Goal: Complete application form

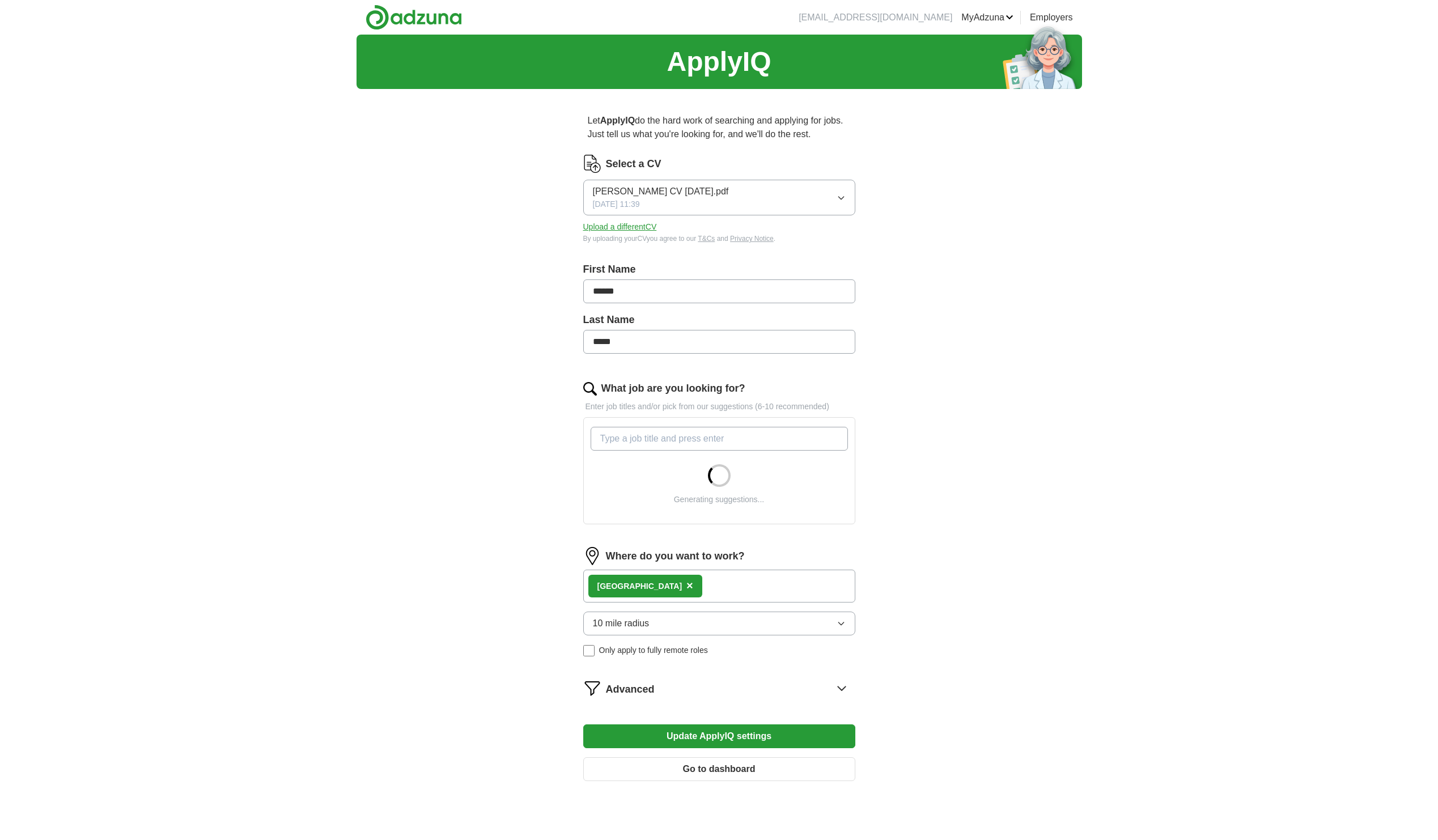
click at [636, 225] on button "Upload a different CV" at bounding box center [620, 227] width 74 height 12
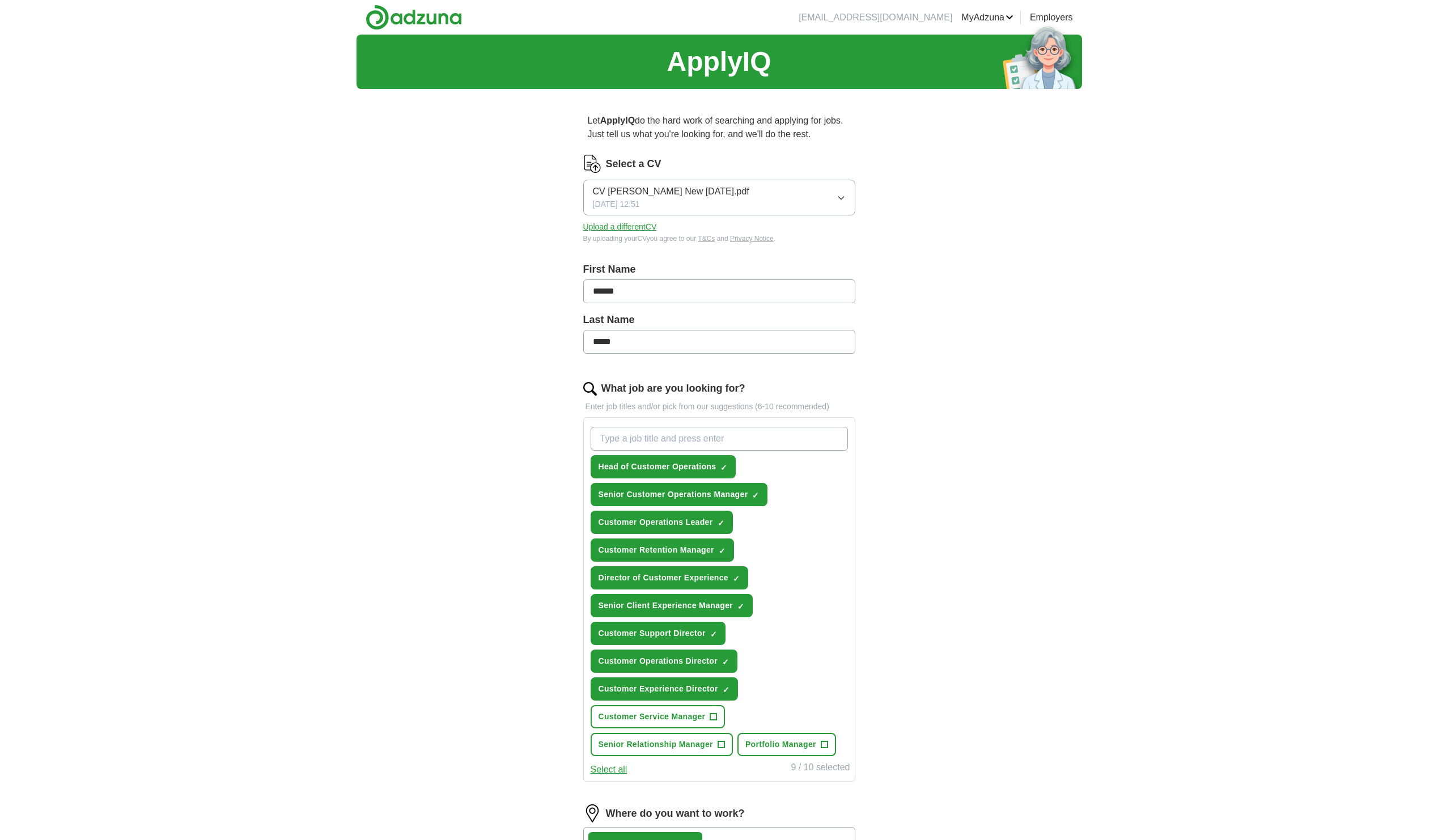
drag, startPoint x: 629, startPoint y: 290, endPoint x: 608, endPoint y: 291, distance: 21.0
click at [608, 291] on input "******" at bounding box center [719, 291] width 272 height 23
type input "*"
type input "******"
click at [642, 339] on input "*****" at bounding box center [719, 341] width 272 height 23
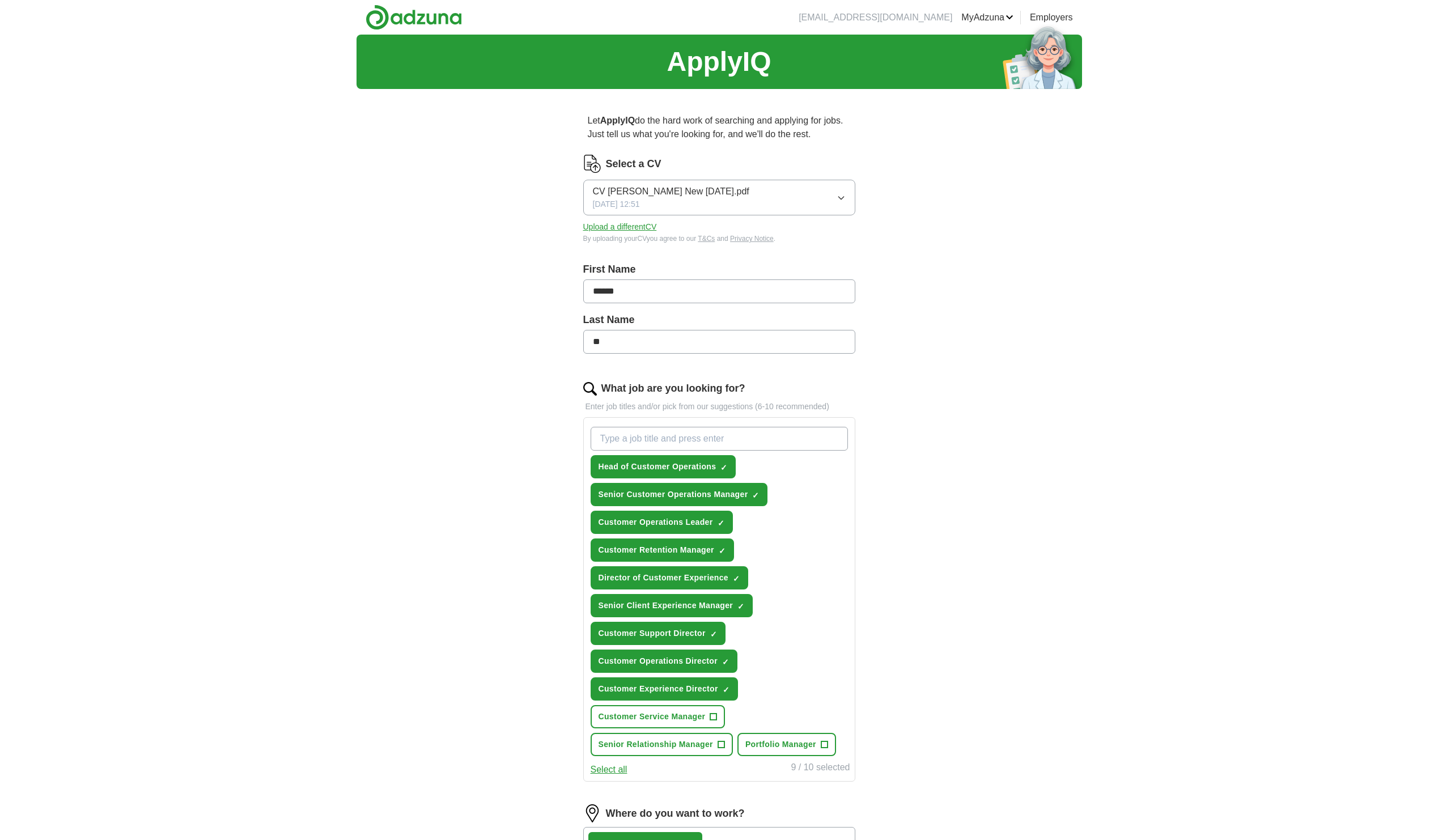
type input "*"
type input "*******"
click at [653, 439] on input "What job are you looking for?" at bounding box center [719, 439] width 257 height 23
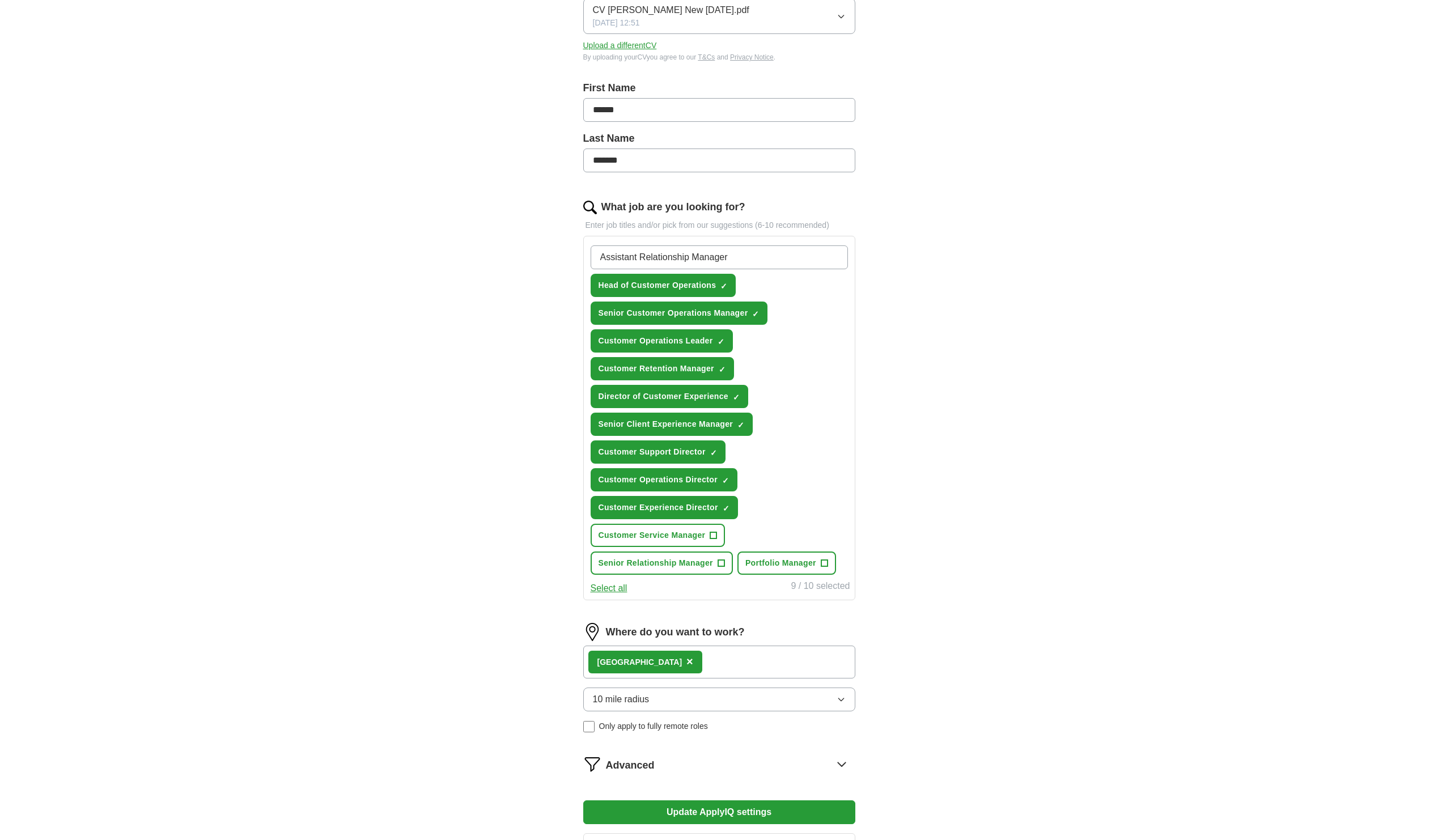
scroll to position [227, 0]
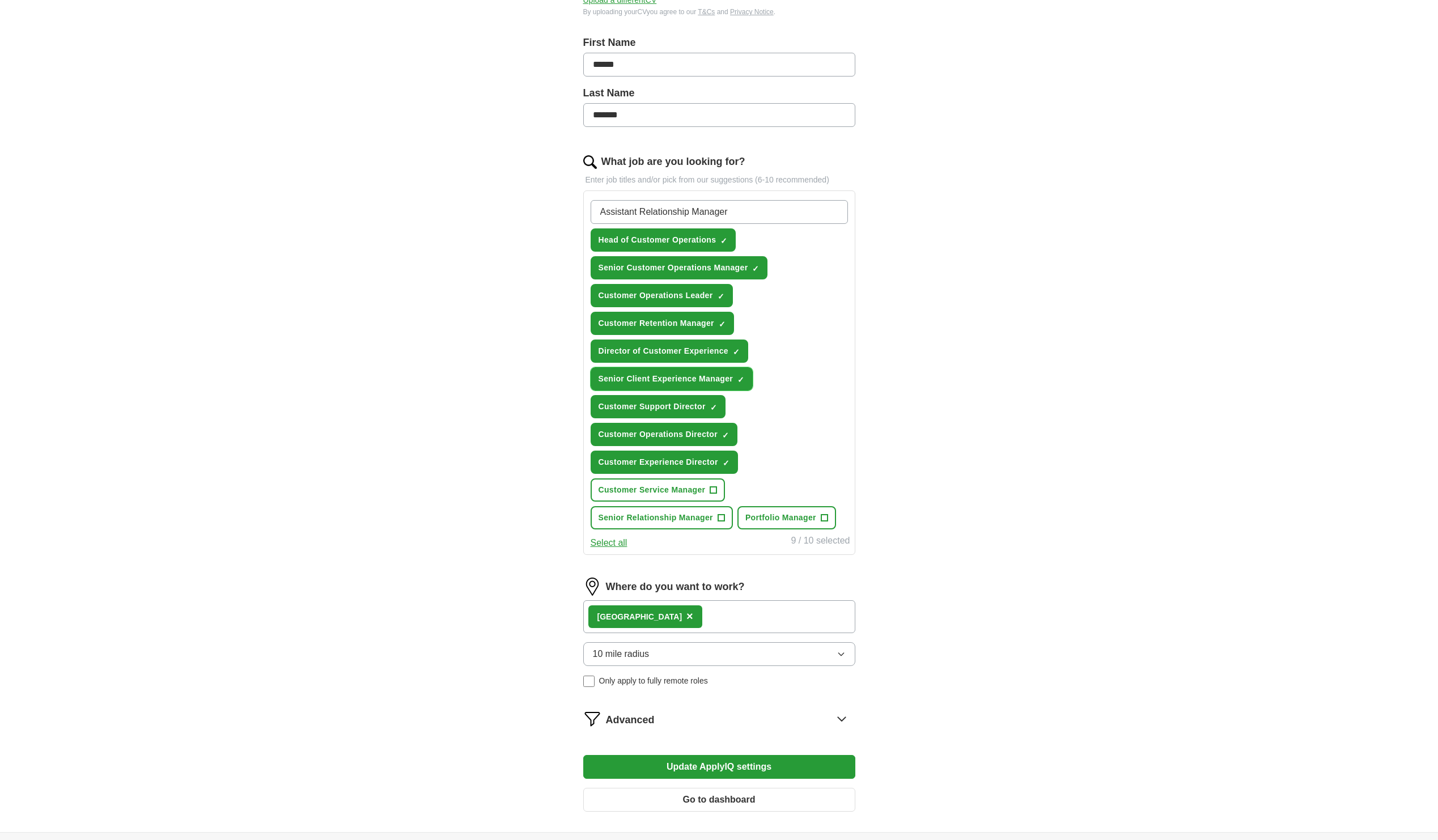
click at [0, 0] on span "×" at bounding box center [0, 0] width 0 height 0
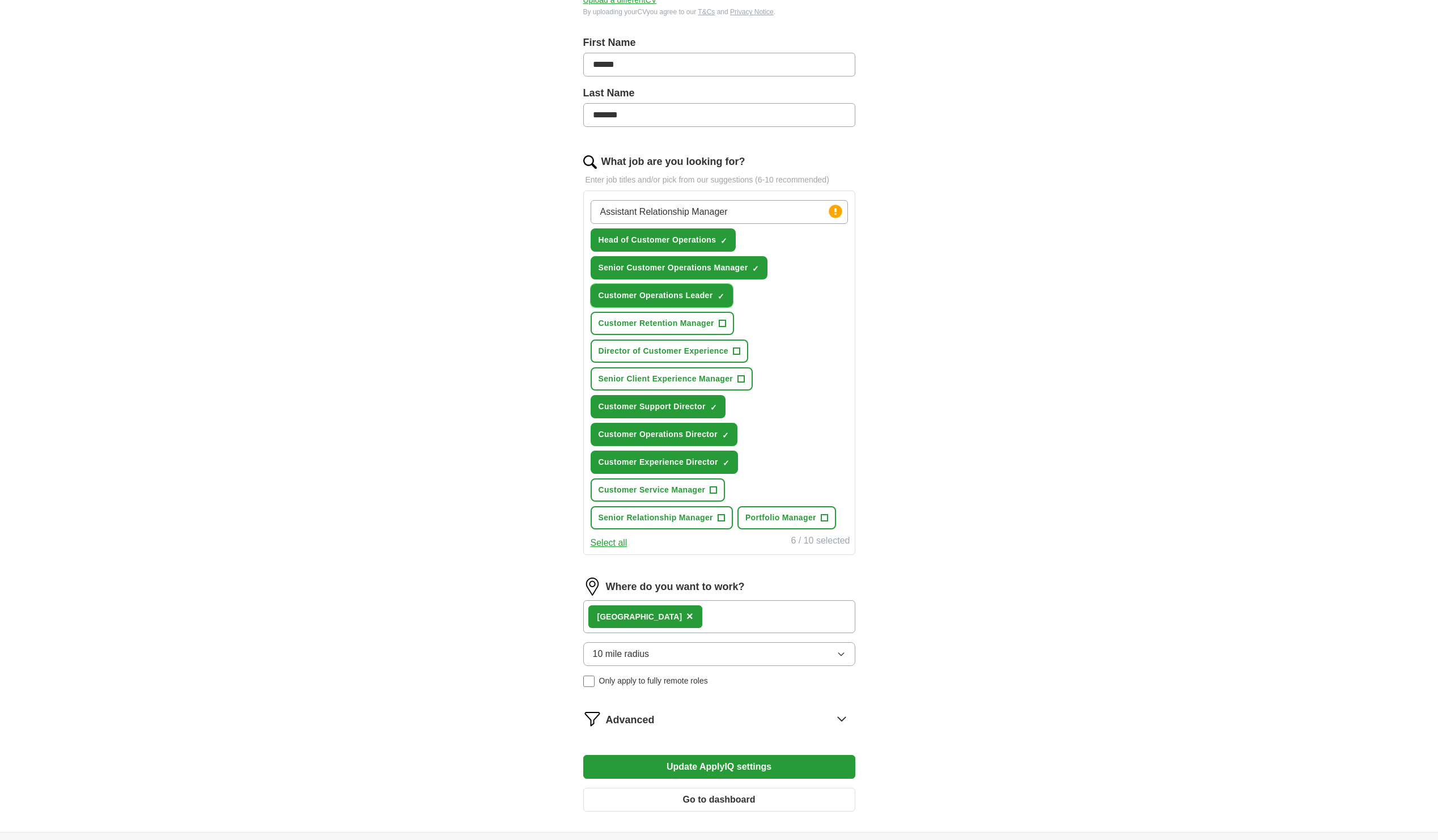
click at [0, 0] on span "×" at bounding box center [0, 0] width 0 height 0
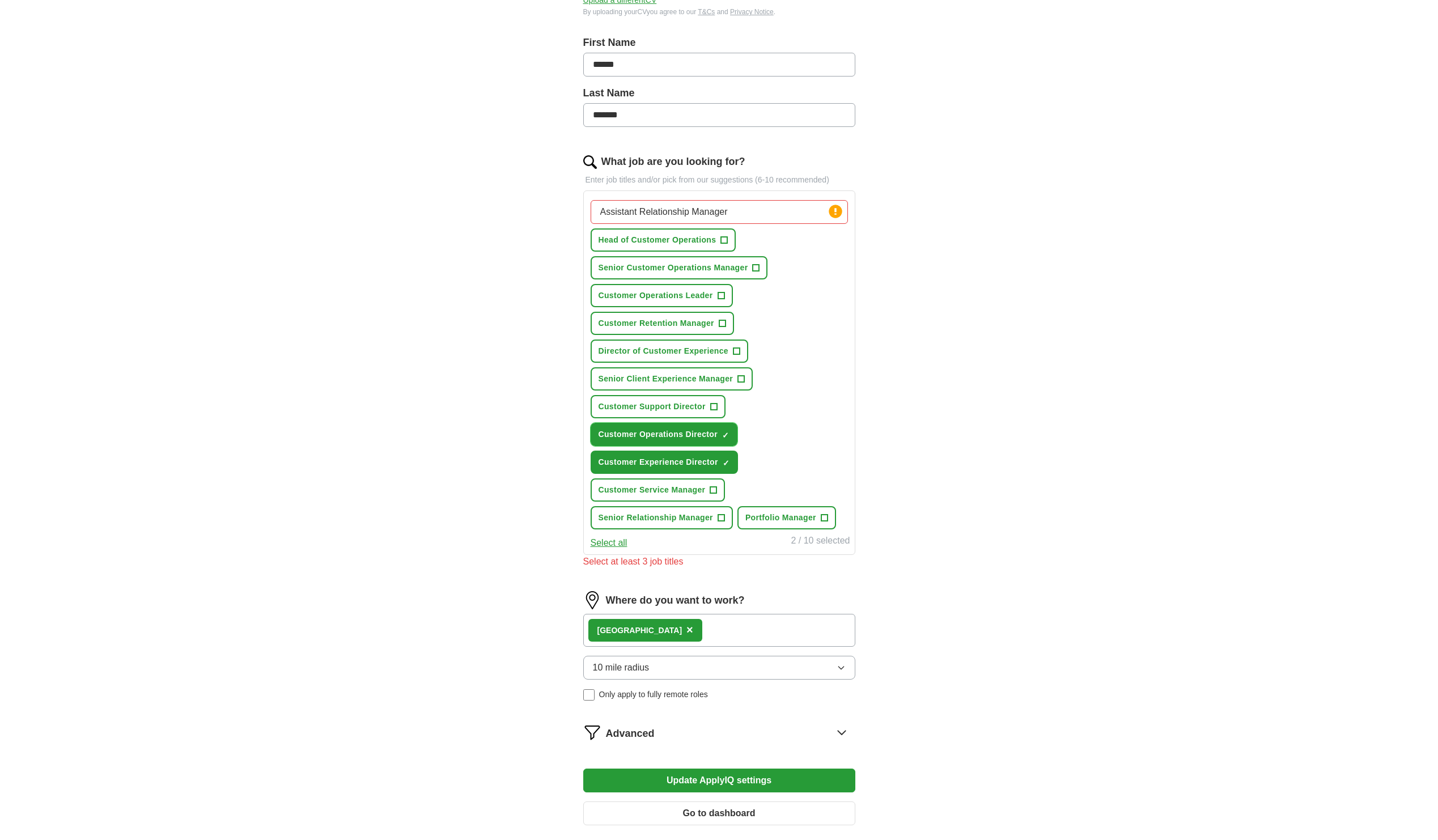
click at [0, 0] on span "×" at bounding box center [0, 0] width 0 height 0
click at [814, 210] on input "Assistant Relationship Manager" at bounding box center [719, 211] width 257 height 23
click at [834, 211] on circle at bounding box center [835, 210] width 13 height 13
click at [771, 220] on input "Assistant Relationship Manager" at bounding box center [719, 211] width 257 height 23
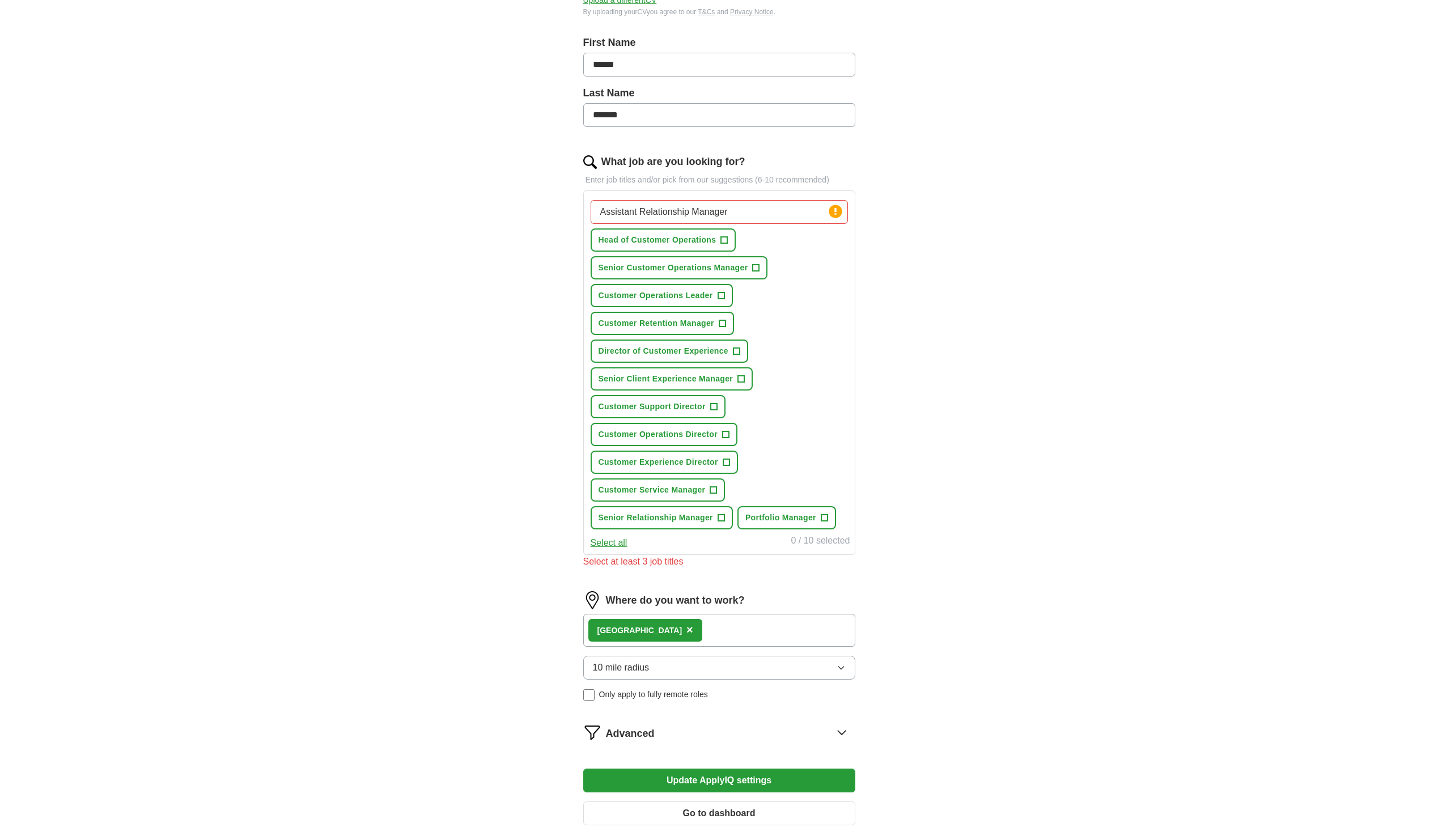
drag, startPoint x: 639, startPoint y: 209, endPoint x: 590, endPoint y: 210, distance: 49.0
click at [590, 210] on div "Assistant Relationship Manager Press return to add title Head of Customer Opera…" at bounding box center [719, 364] width 262 height 338
type input "Relationship Manager"
click at [694, 212] on input "Relationship Manager" at bounding box center [719, 211] width 257 height 23
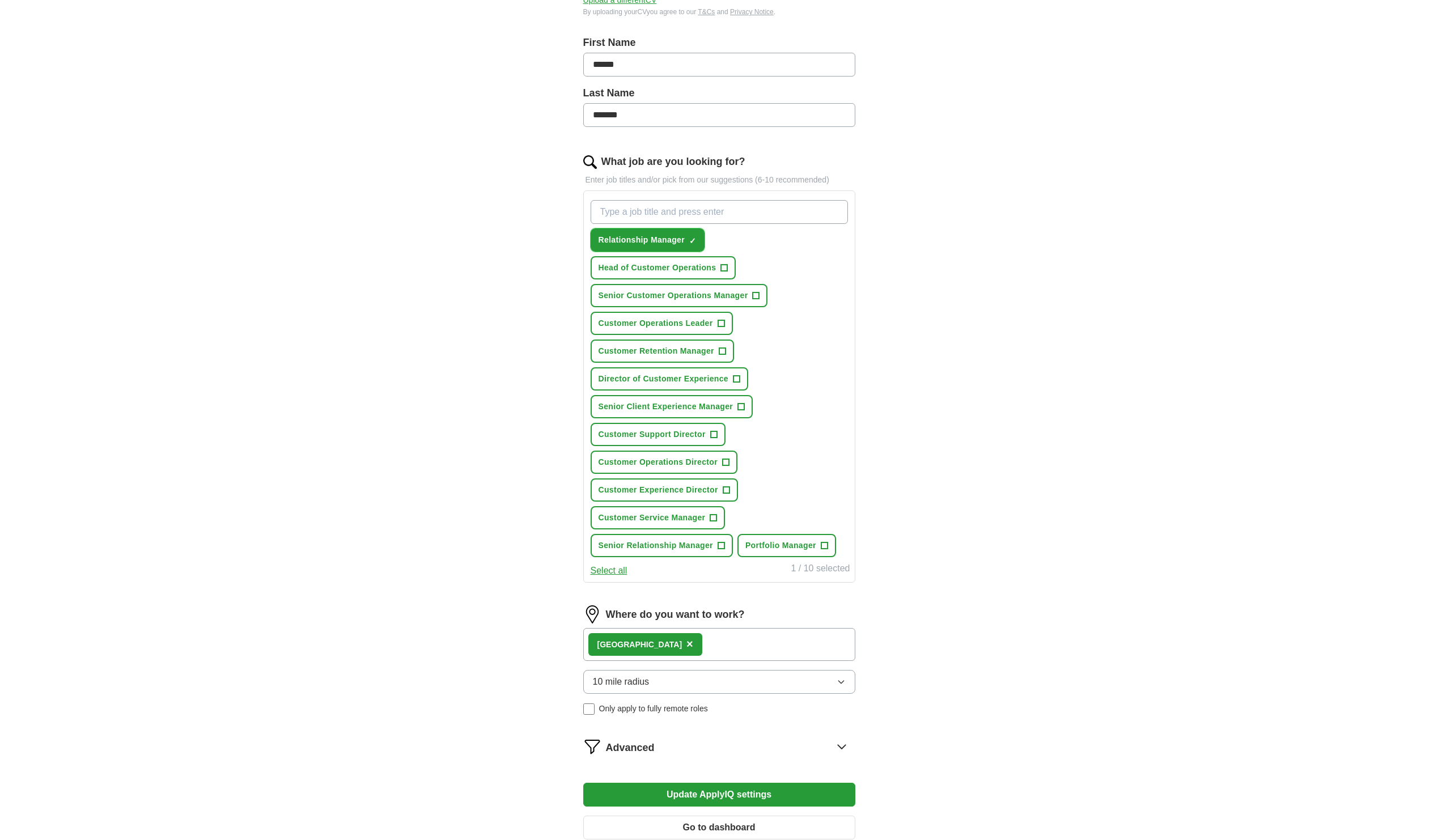
click at [0, 0] on span "×" at bounding box center [0, 0] width 0 height 0
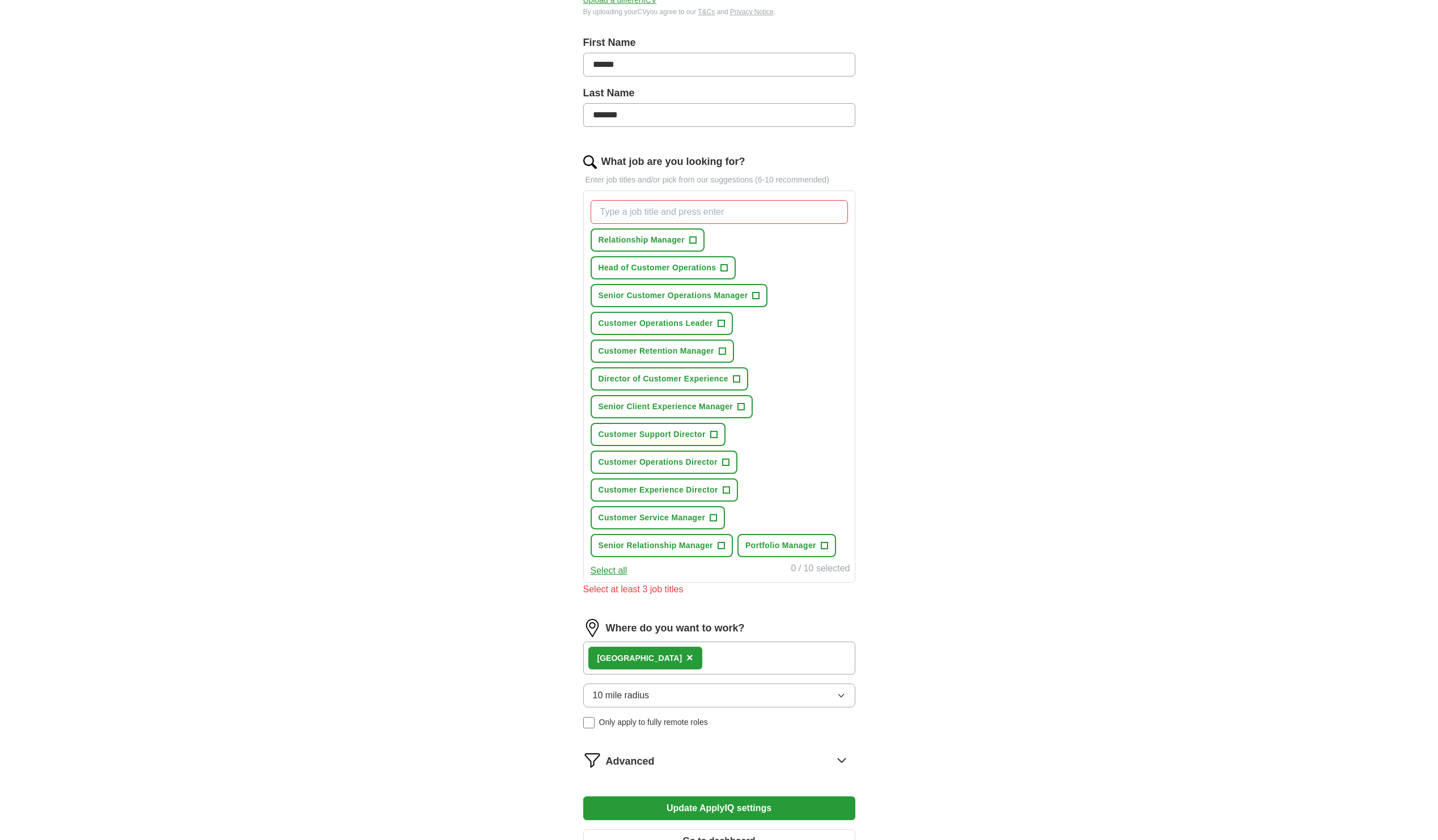
click at [653, 215] on input "What job are you looking for?" at bounding box center [719, 211] width 257 height 23
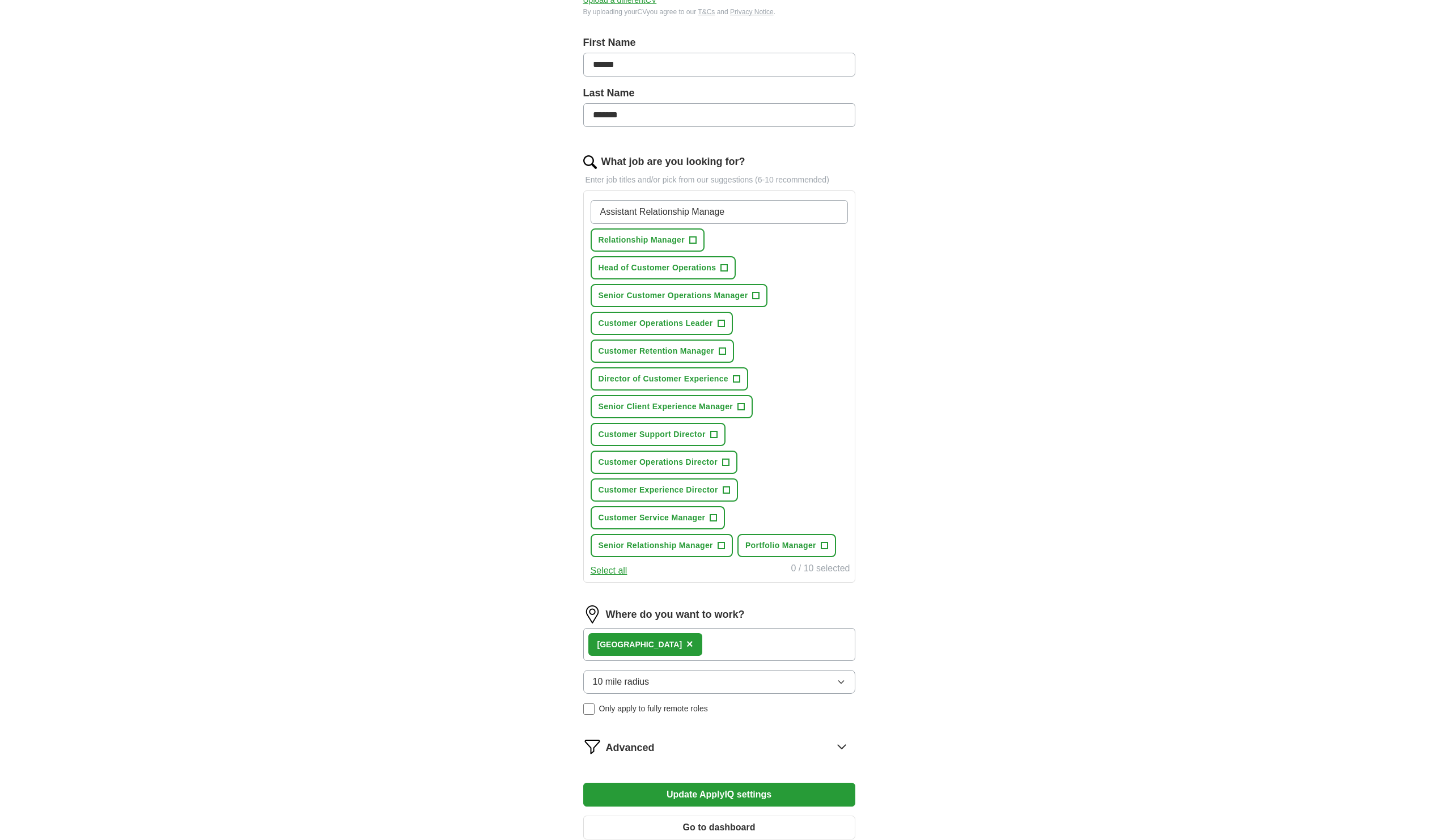
type input "Assistant Relationship Manager"
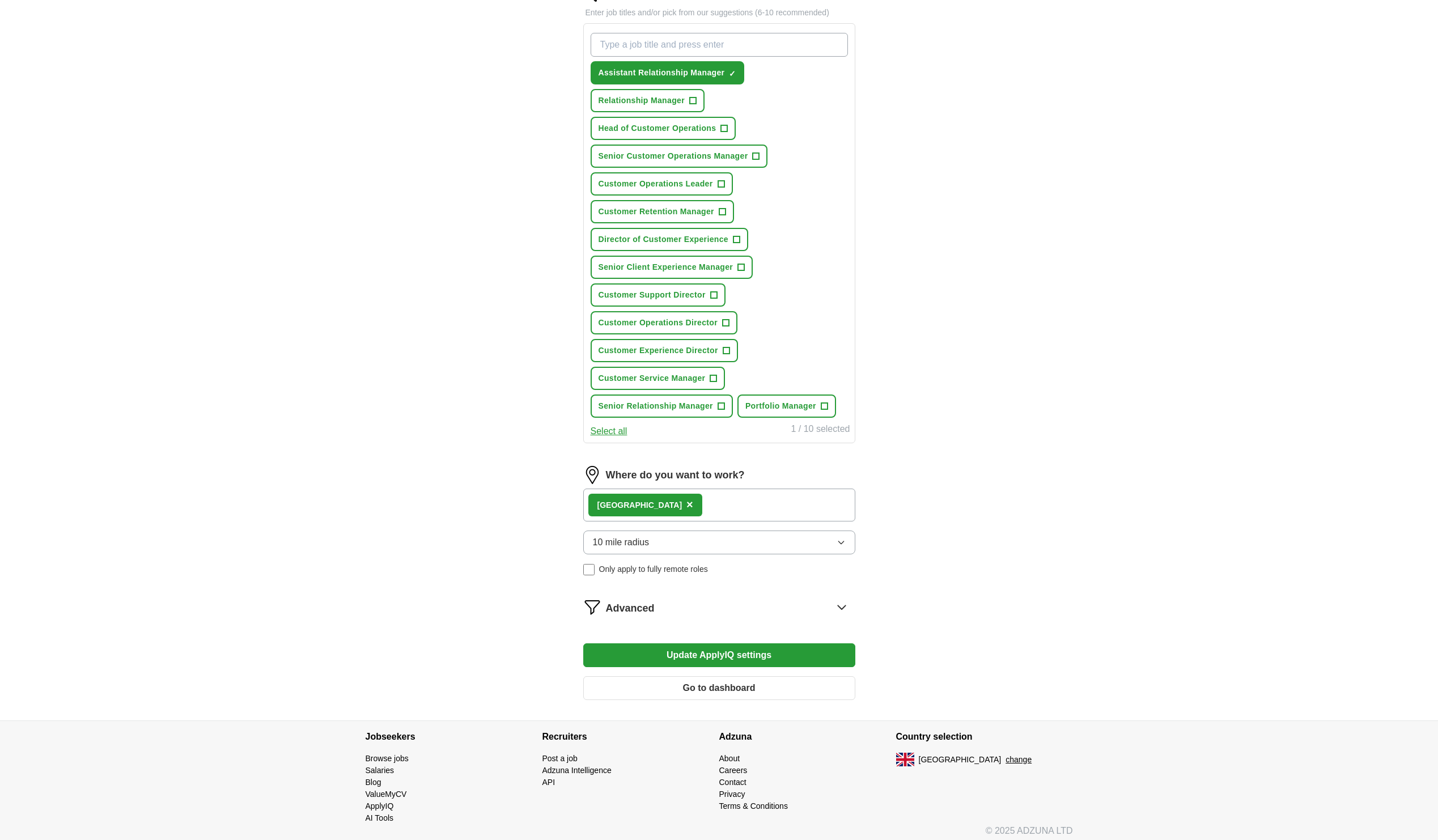
scroll to position [397, 0]
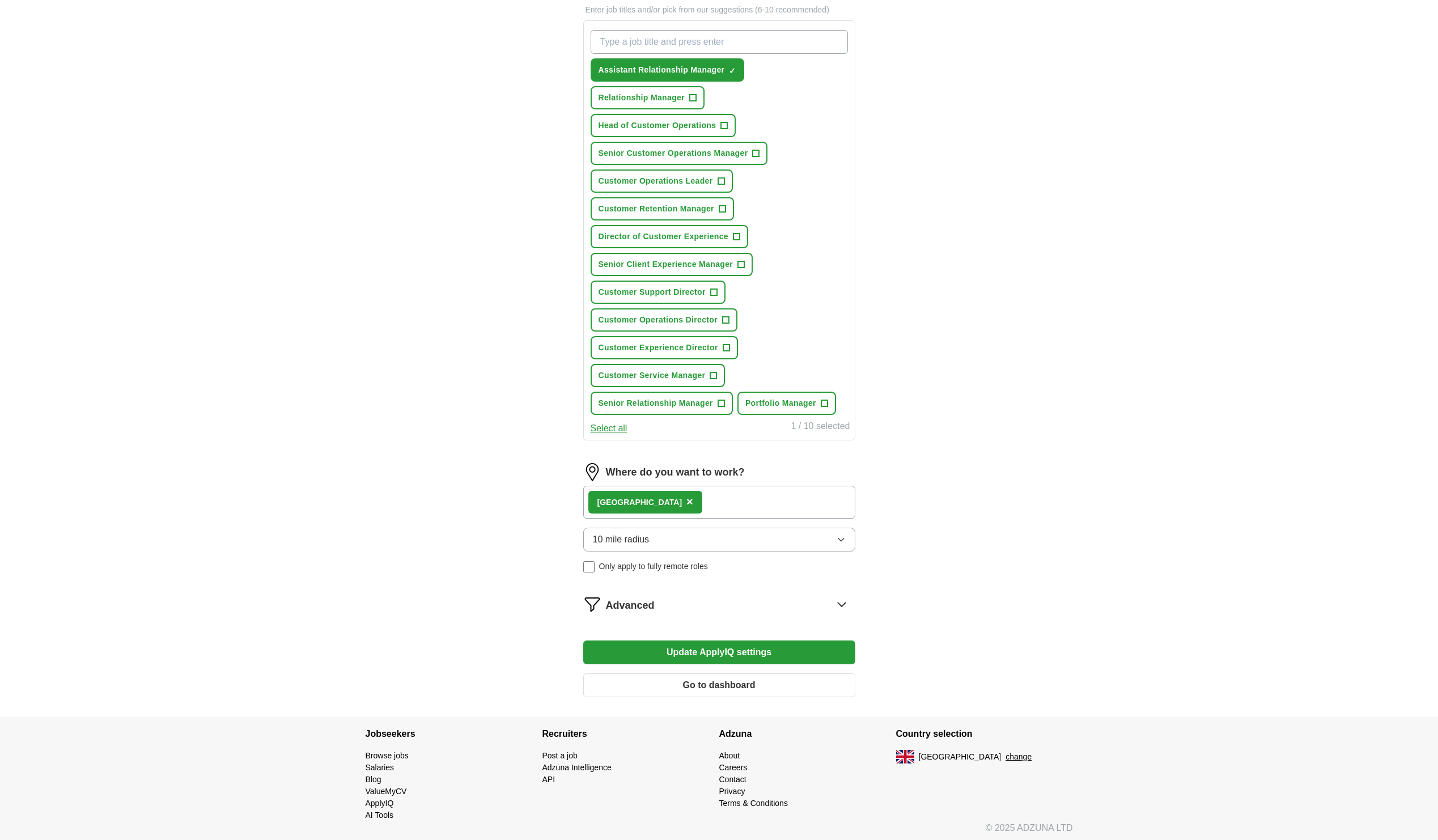
click at [703, 543] on button "10 mile radius" at bounding box center [719, 539] width 272 height 23
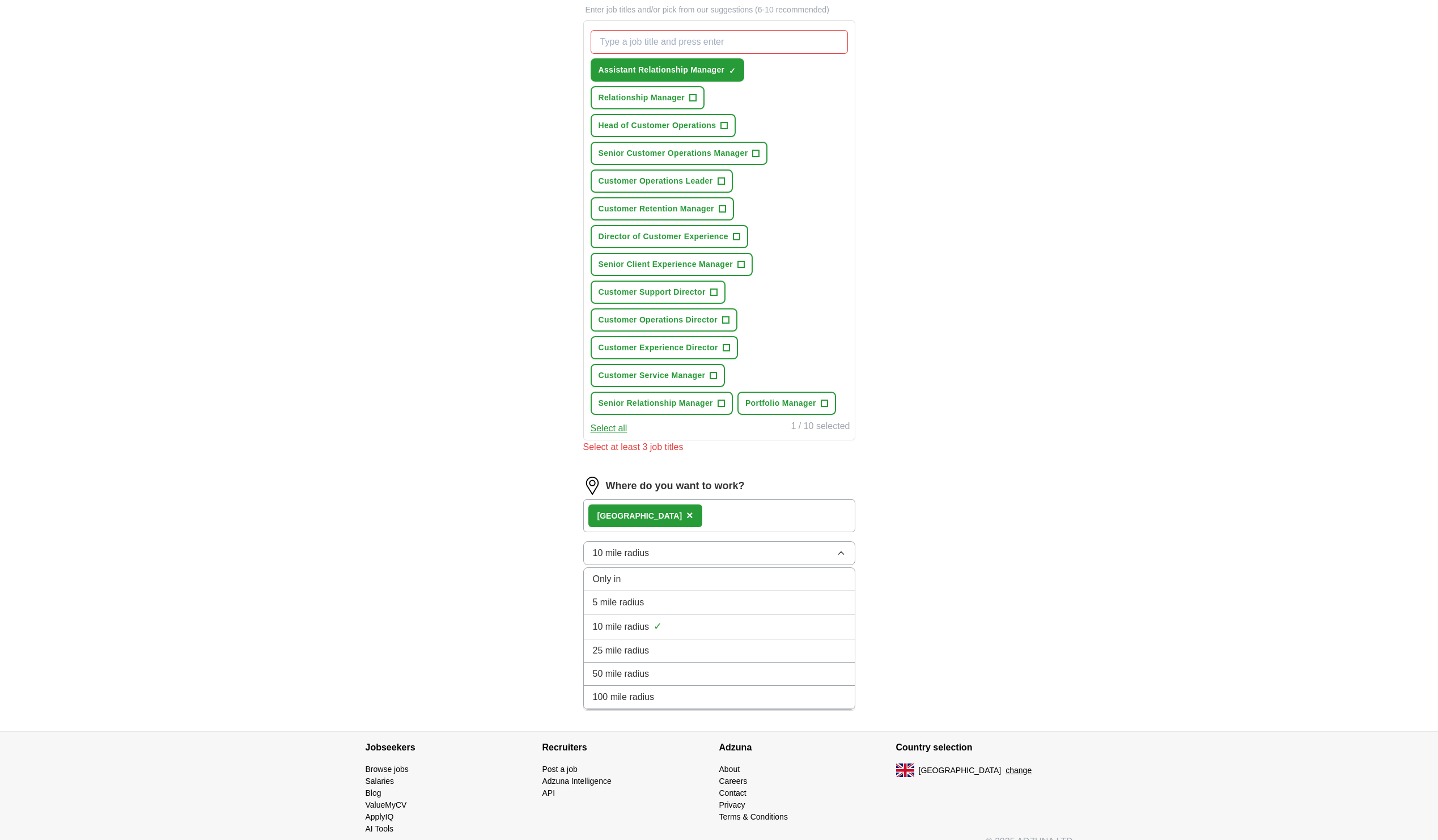
click at [668, 648] on div "25 mile radius" at bounding box center [719, 651] width 253 height 14
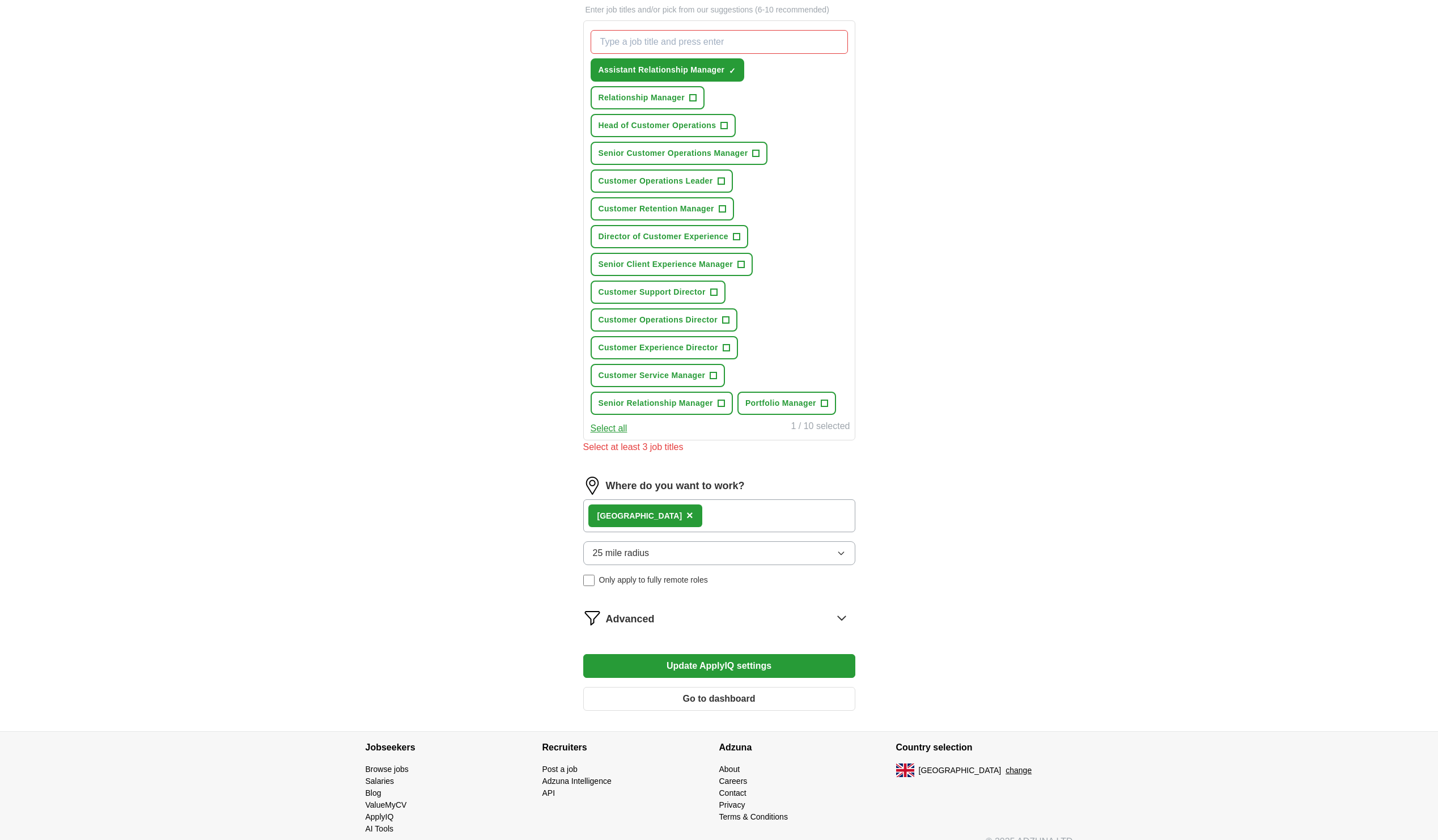
scroll to position [227, 0]
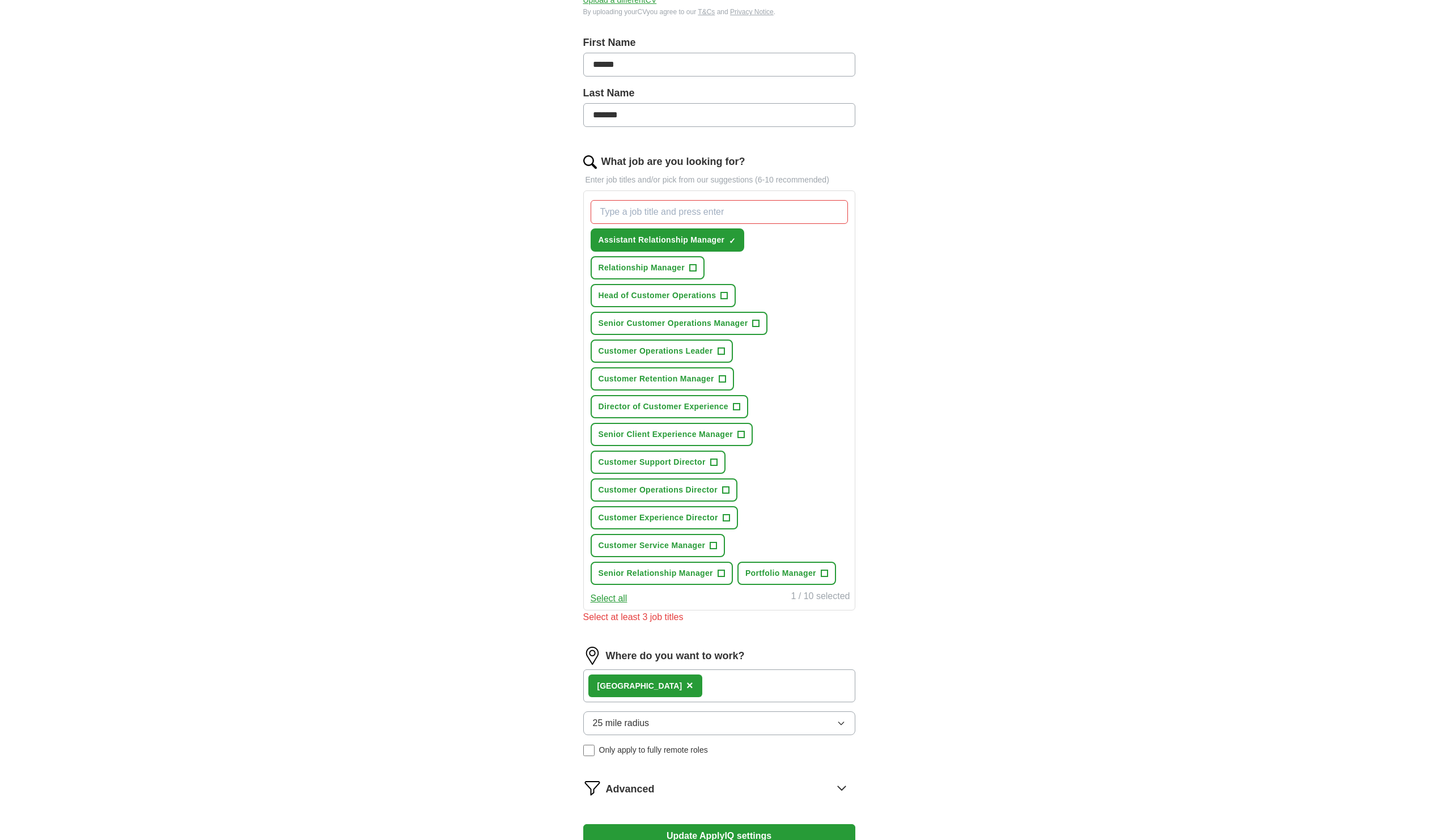
click at [622, 210] on input "What job are you looking for?" at bounding box center [719, 211] width 257 height 23
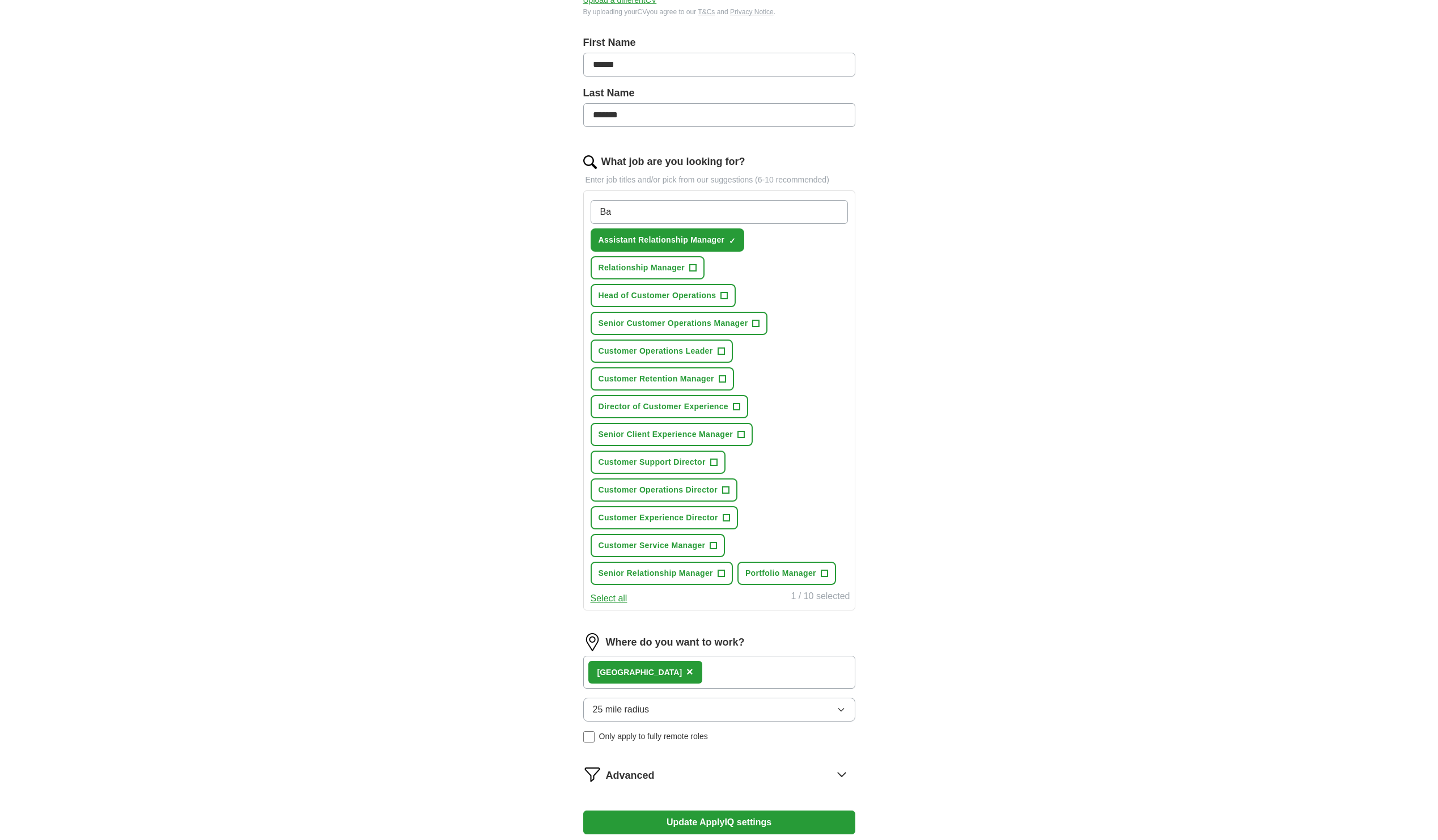
type input "B"
type input "Commercial Banking Assistant Manager"
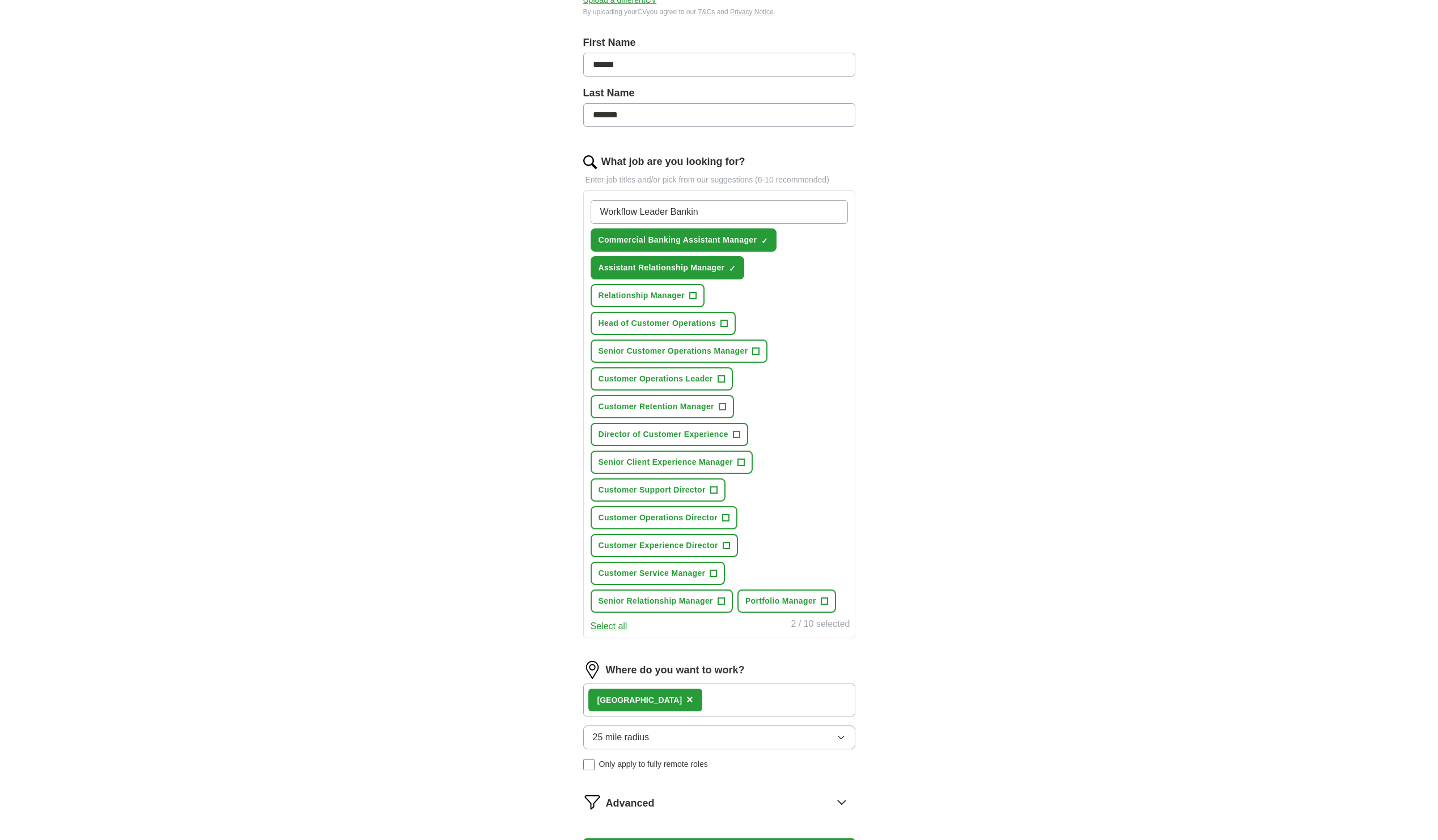
type input "Workflow Leader Banking"
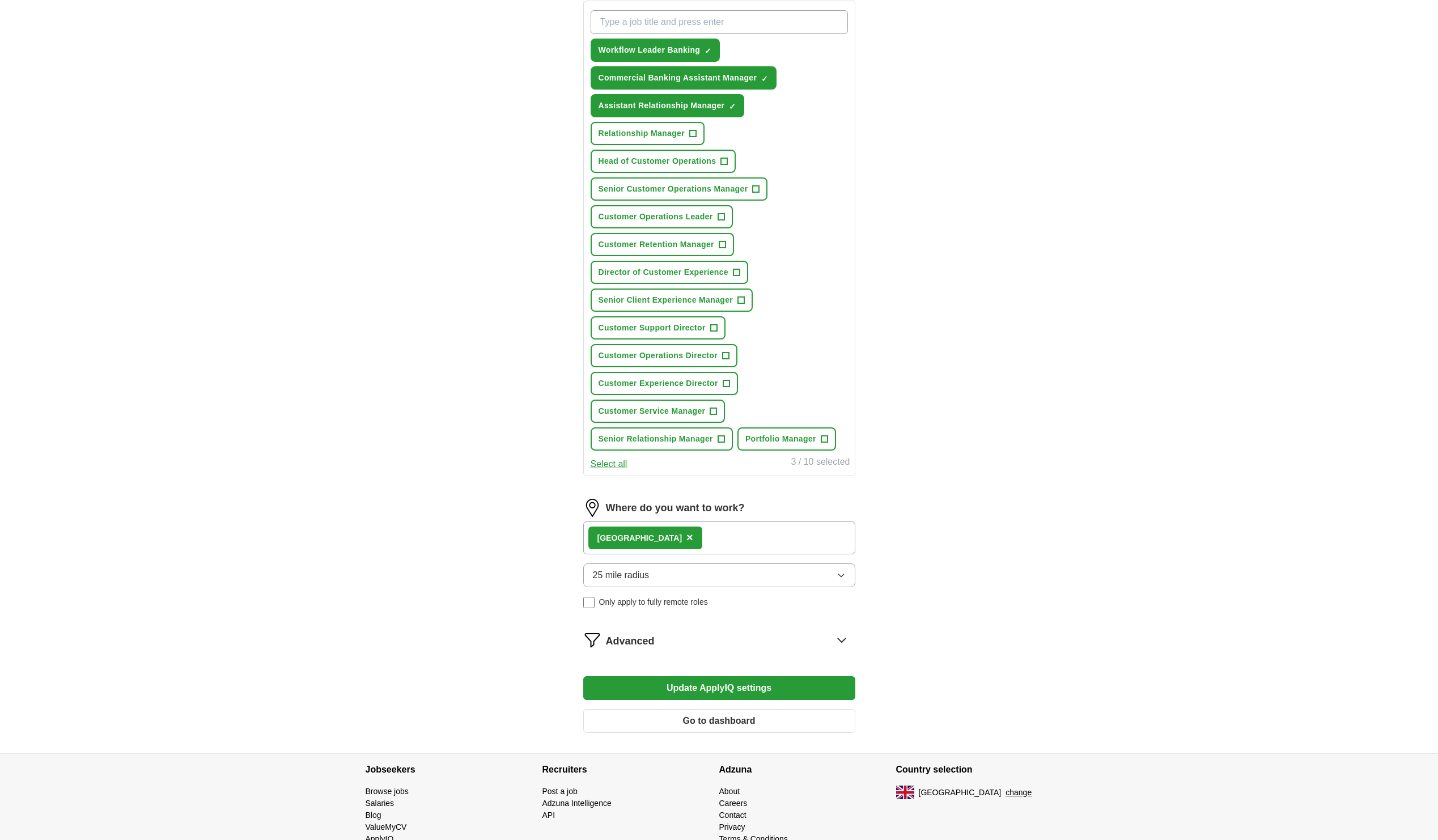
scroll to position [397, 0]
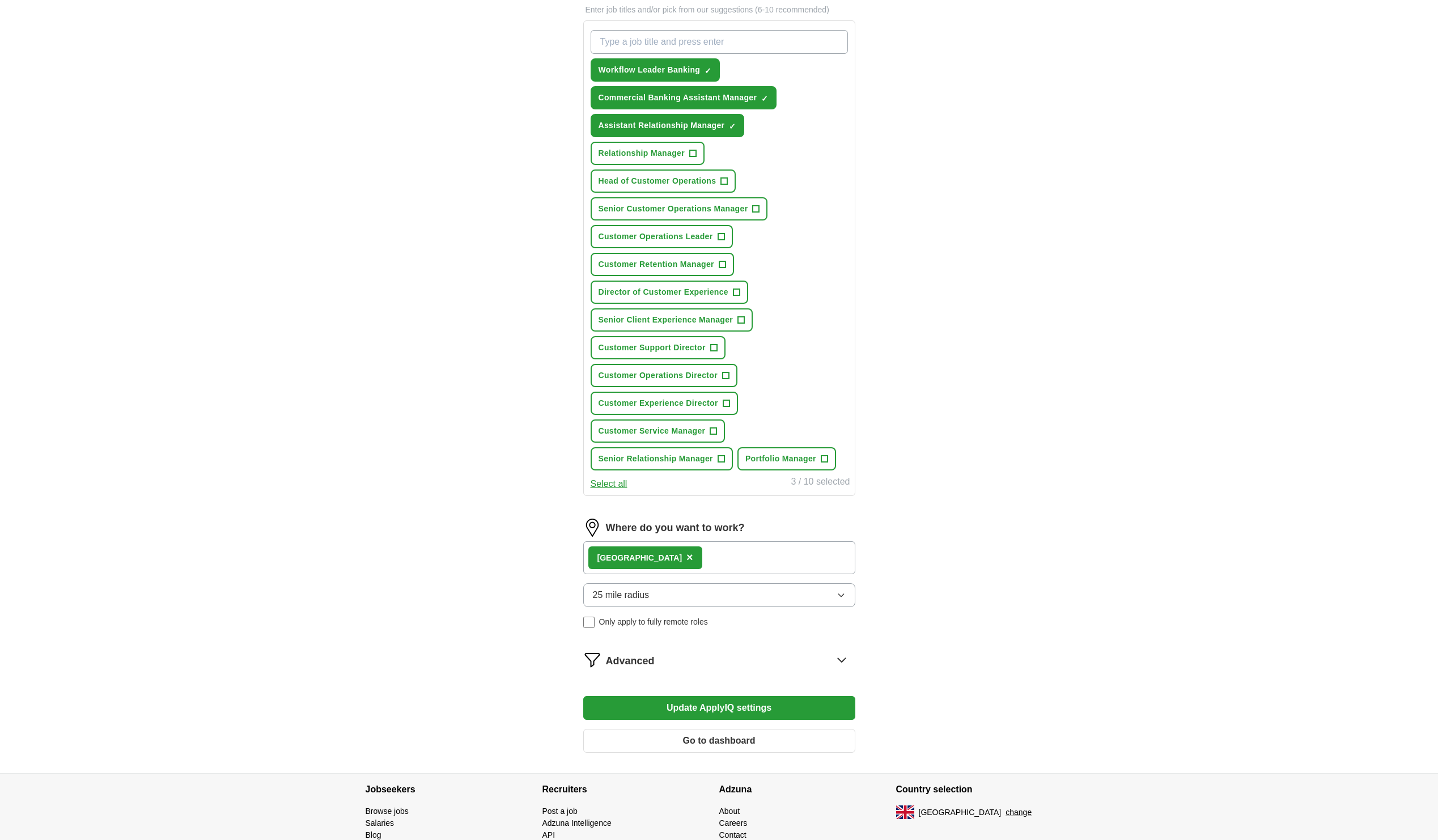
click at [733, 707] on button "Update ApplyIQ settings" at bounding box center [719, 707] width 272 height 23
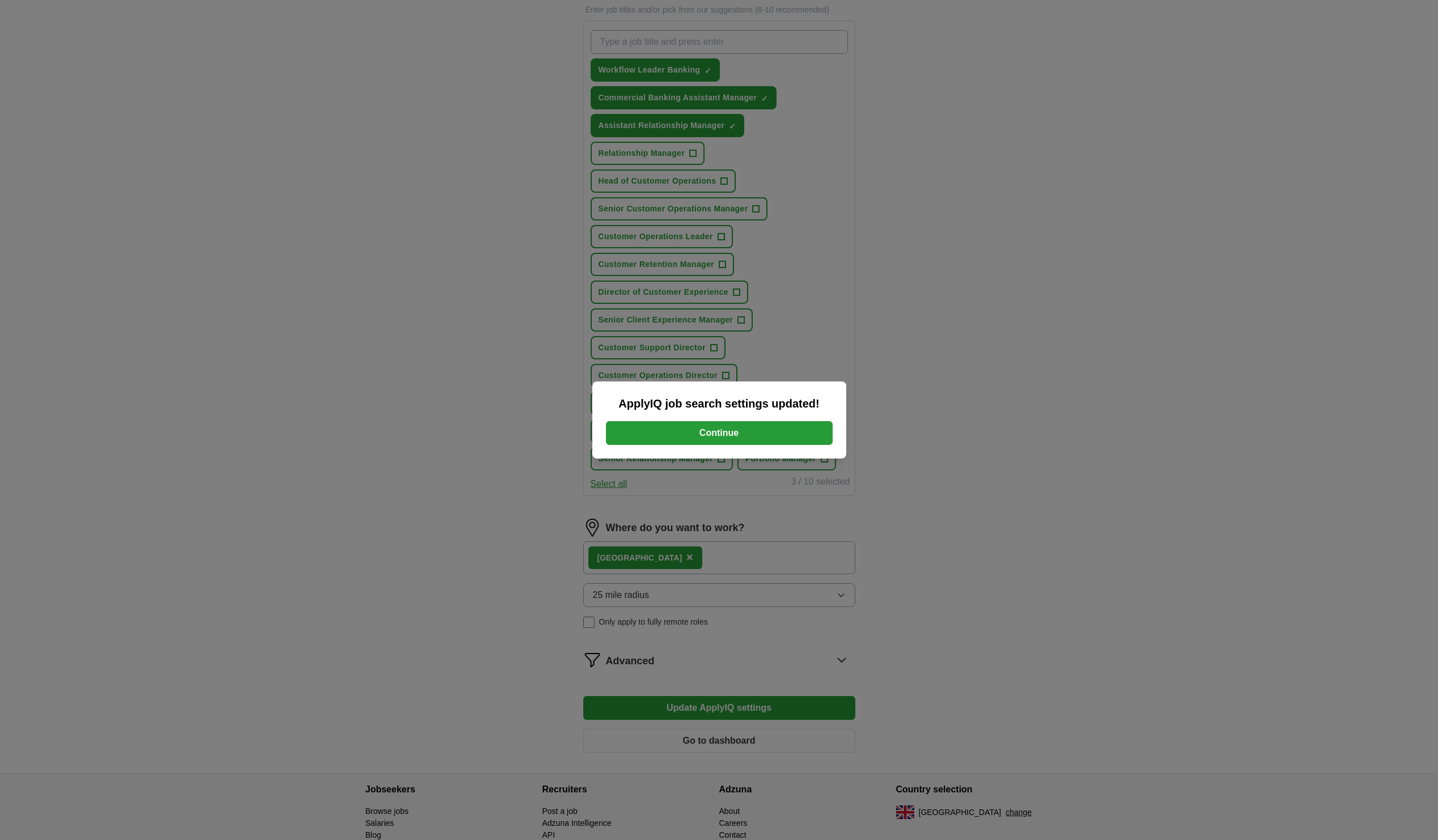
click at [738, 429] on button "Continue" at bounding box center [719, 433] width 227 height 23
